Goal: Task Accomplishment & Management: Manage account settings

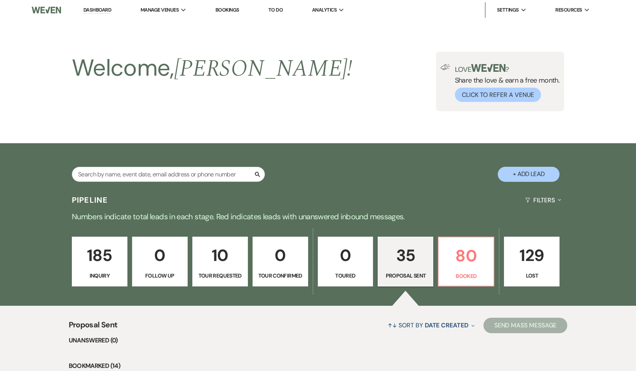
select select "6"
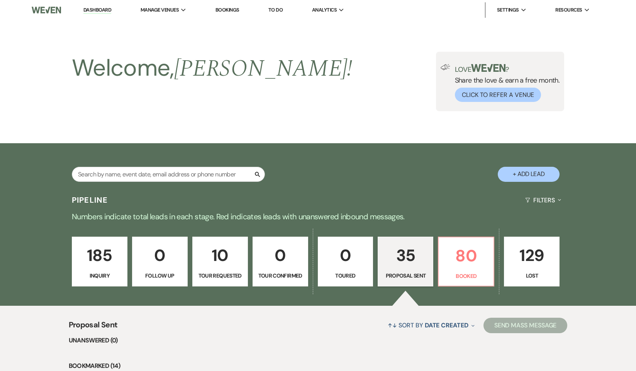
select select "6"
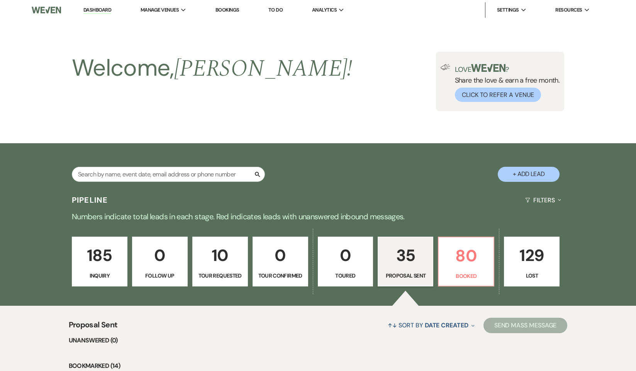
select select "6"
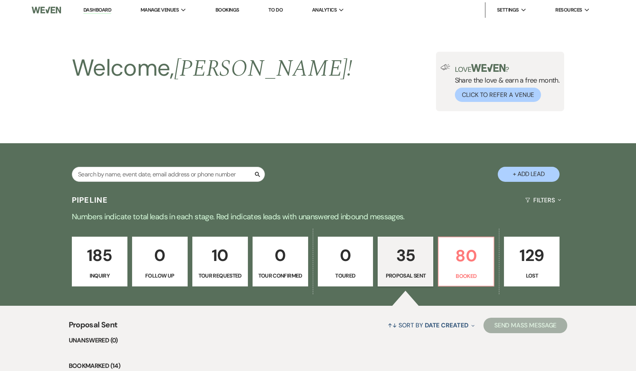
select select "6"
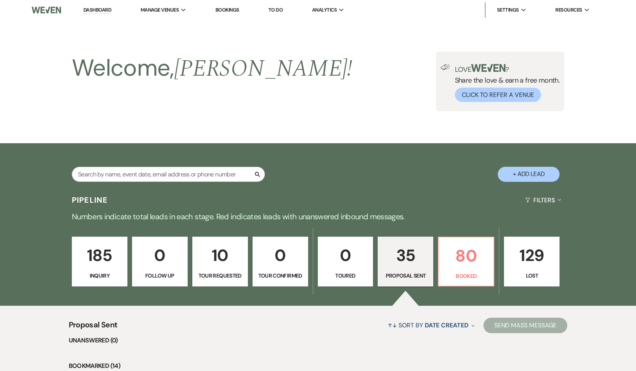
select select "6"
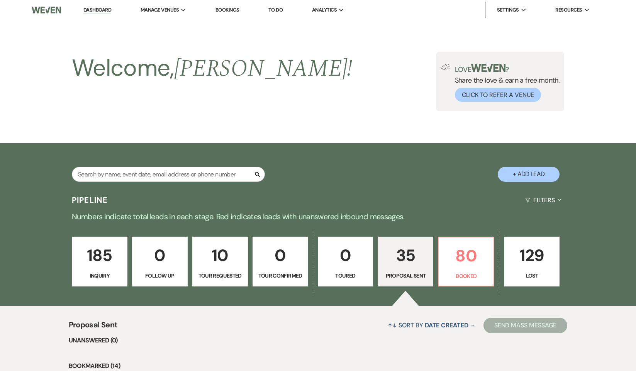
select select "6"
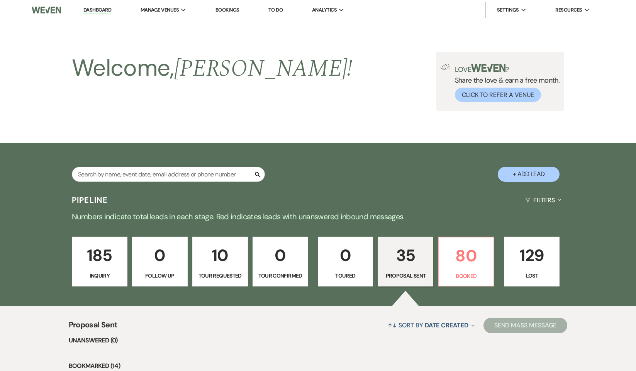
select select "6"
